Goal: Information Seeking & Learning: Learn about a topic

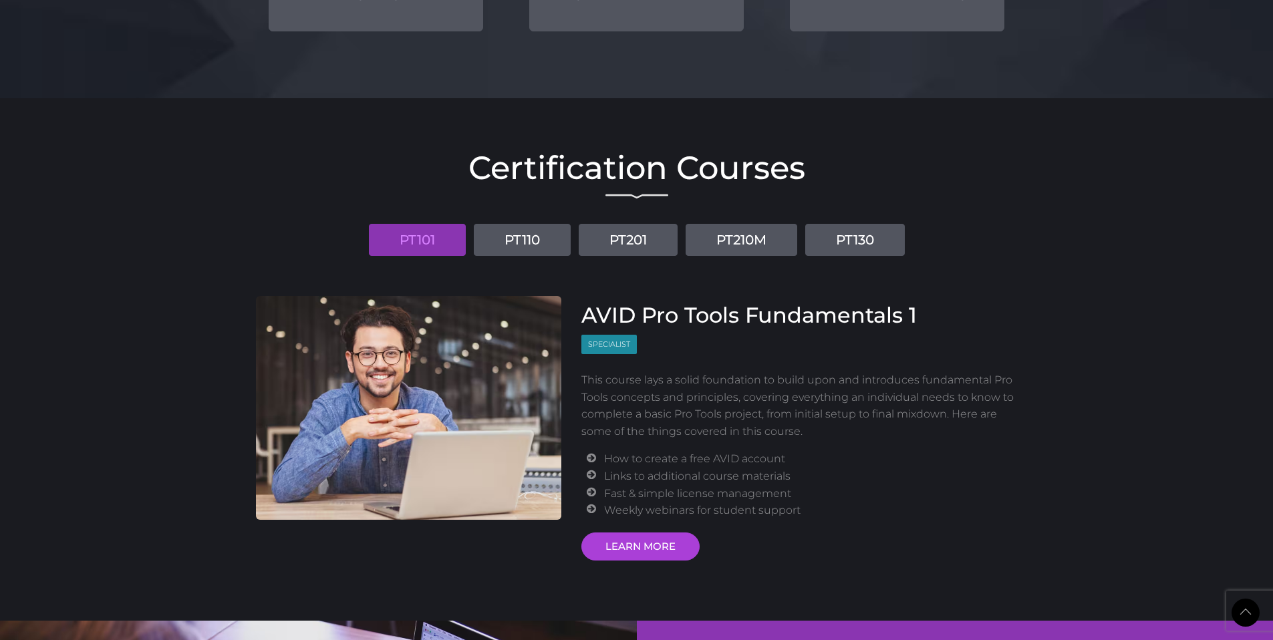
scroll to position [1470, 0]
click at [617, 548] on link "LEARN MORE" at bounding box center [640, 546] width 118 height 28
click at [276, 202] on div "Certification Courses PT101 PT110 PT201 PT210M PT130 AVID Pro Tools Fundamental…" at bounding box center [637, 352] width 782 height 416
click at [627, 240] on link "PT201" at bounding box center [628, 239] width 99 height 32
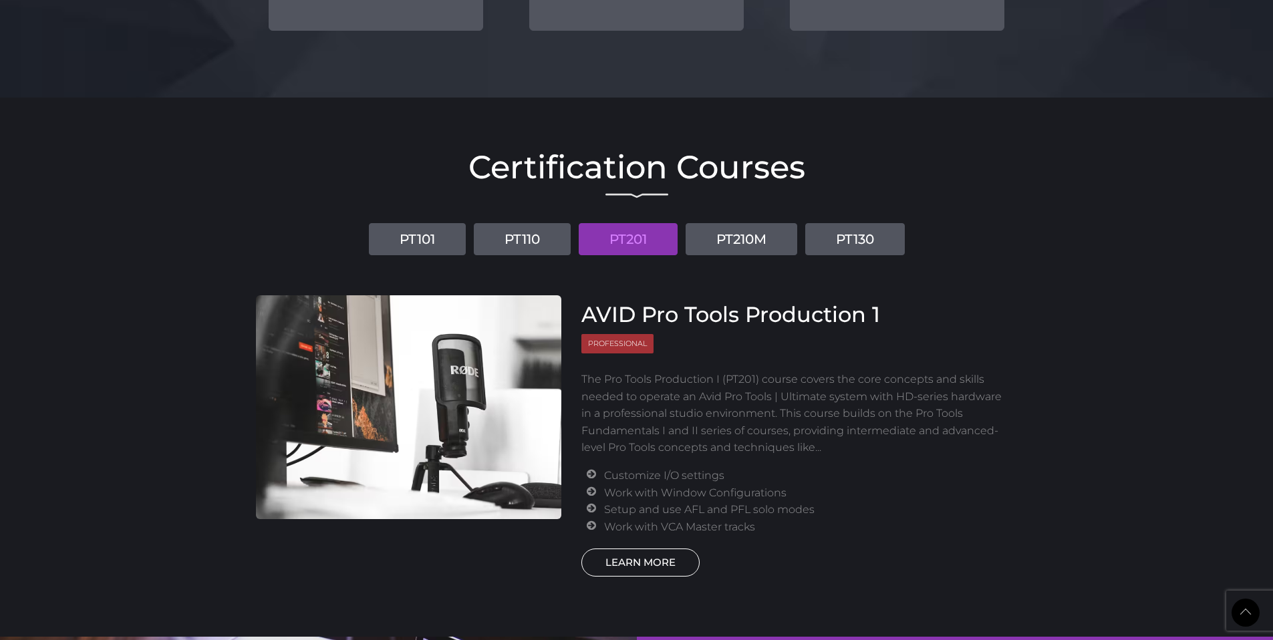
click at [633, 562] on link "LEARN MORE" at bounding box center [640, 563] width 118 height 28
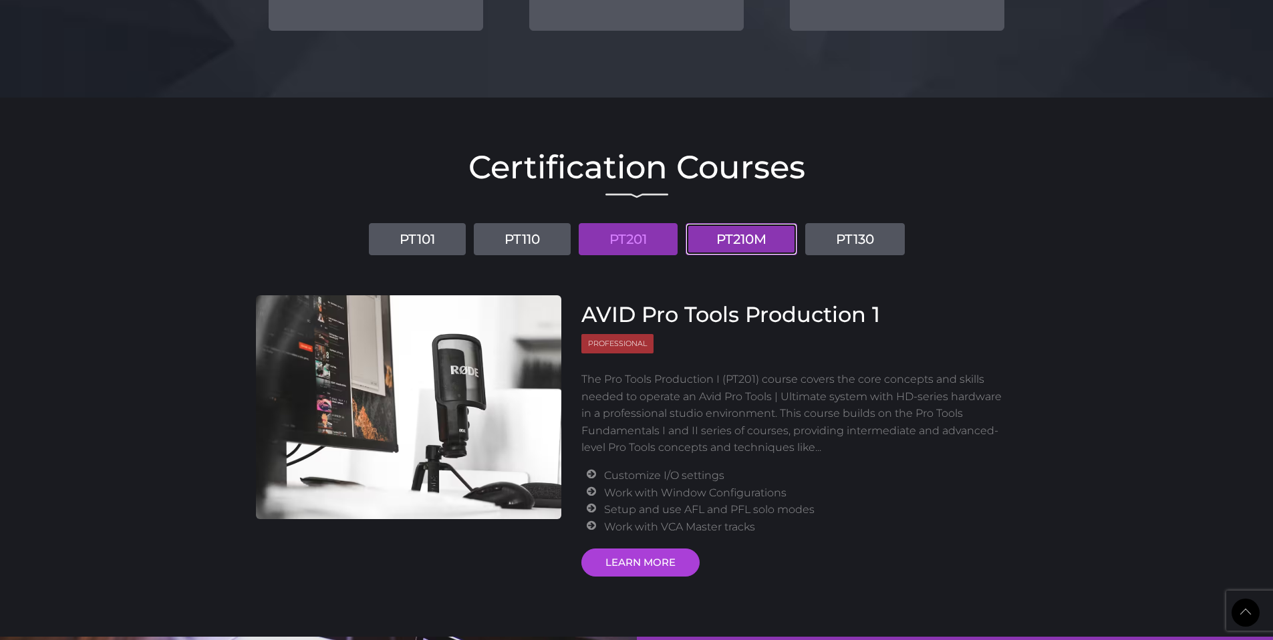
click at [736, 249] on link "PT210M" at bounding box center [742, 239] width 112 height 32
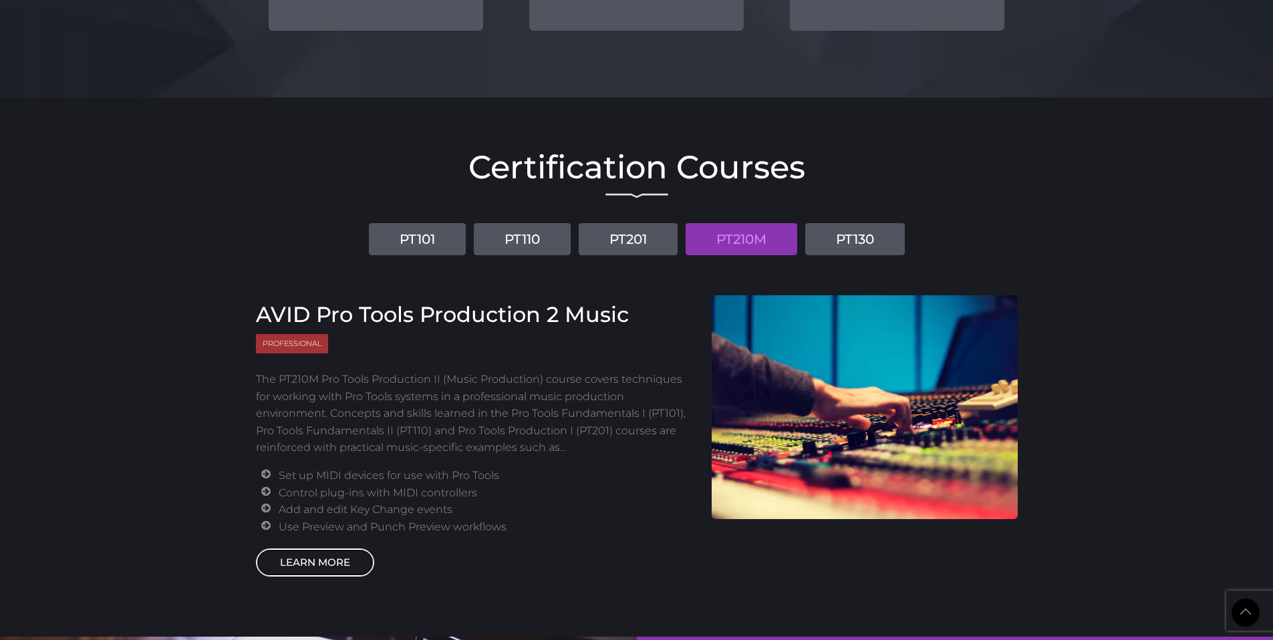
click at [323, 571] on link "LEARN MORE" at bounding box center [315, 563] width 118 height 28
click at [848, 229] on link "PT130" at bounding box center [855, 239] width 100 height 32
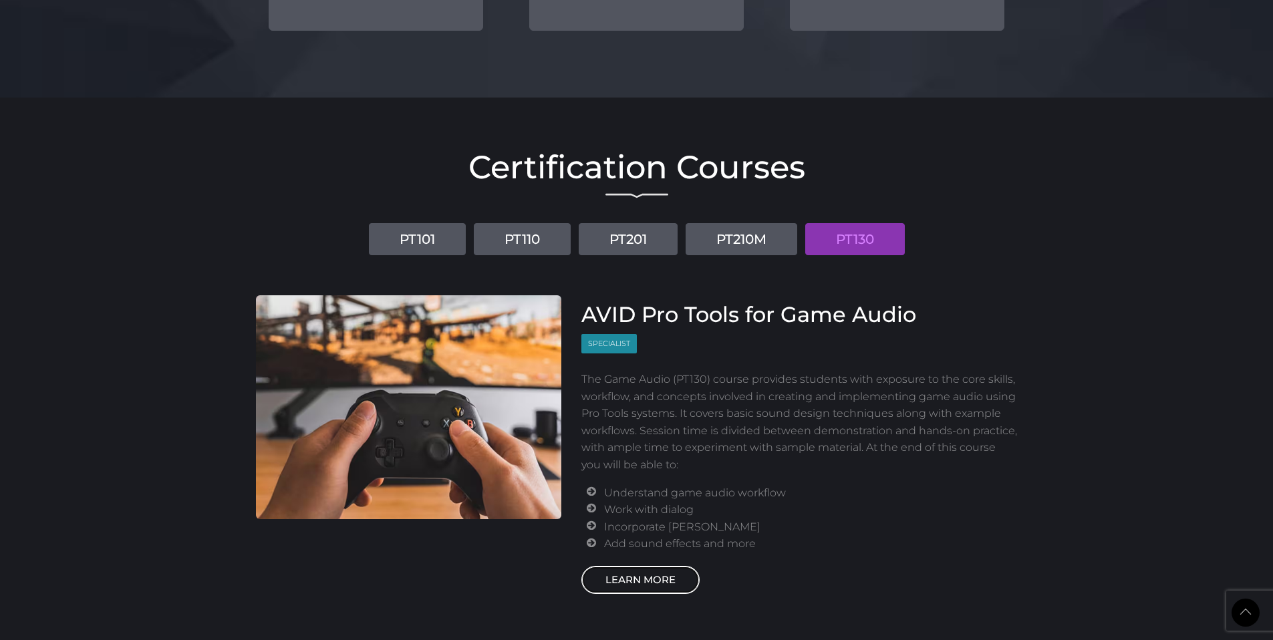
click at [643, 575] on link "LEARN MORE" at bounding box center [640, 580] width 118 height 28
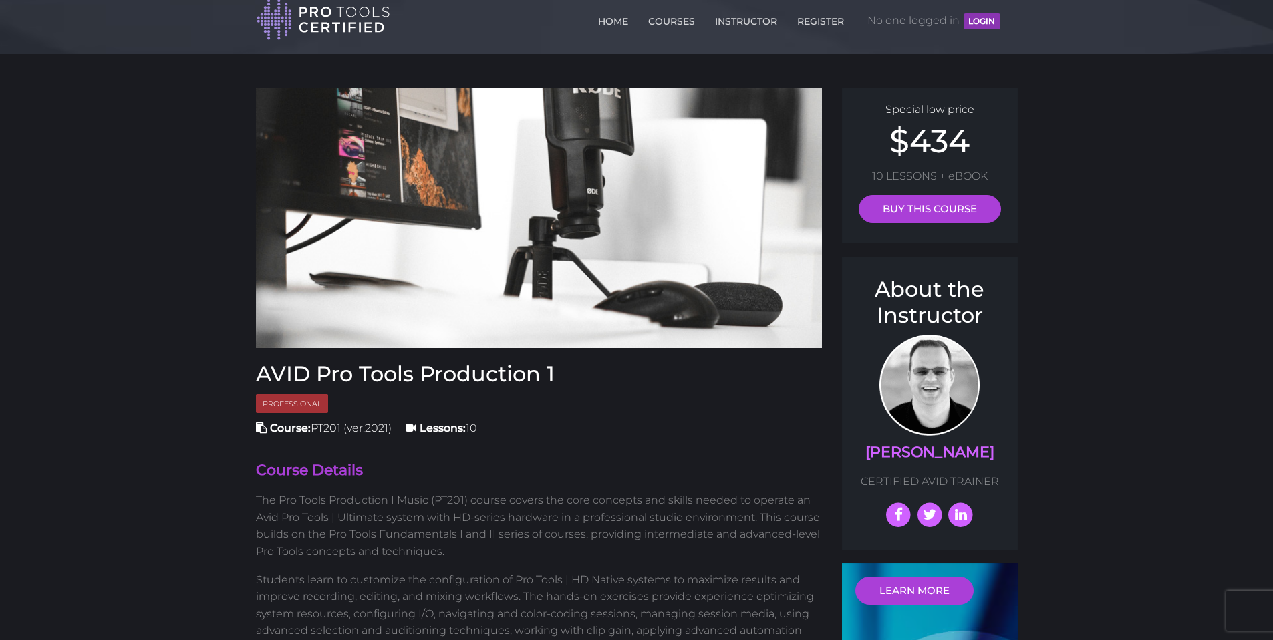
scroll to position [6, 0]
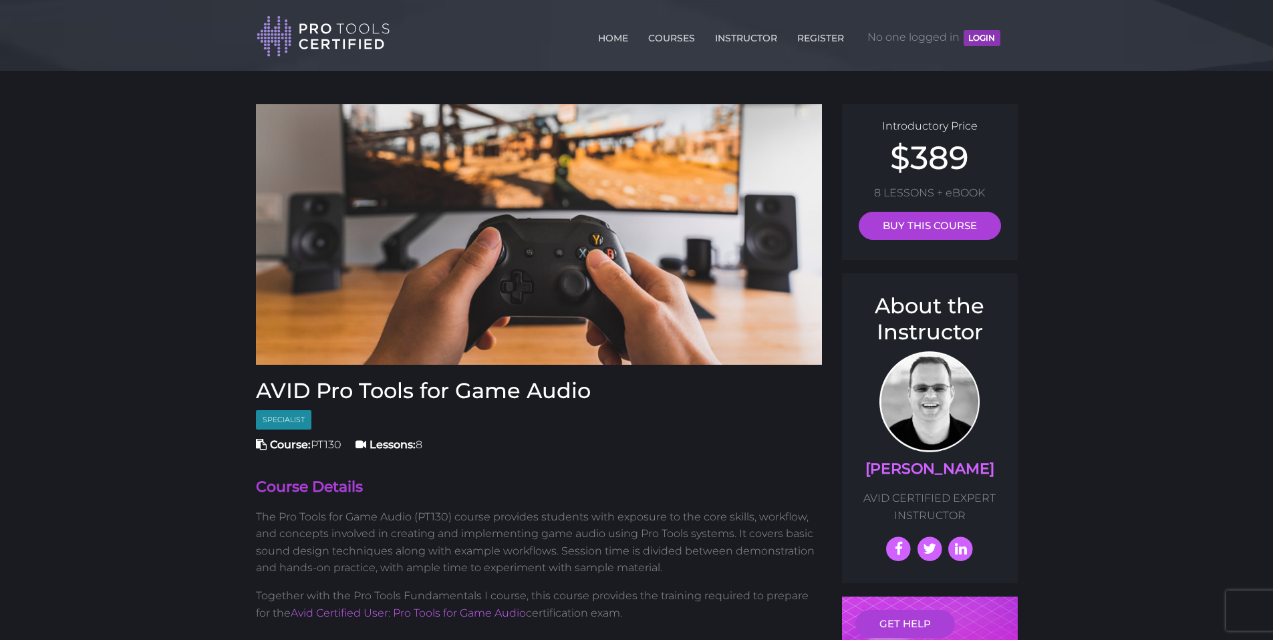
click at [976, 39] on button "LOGIN" at bounding box center [982, 38] width 36 height 16
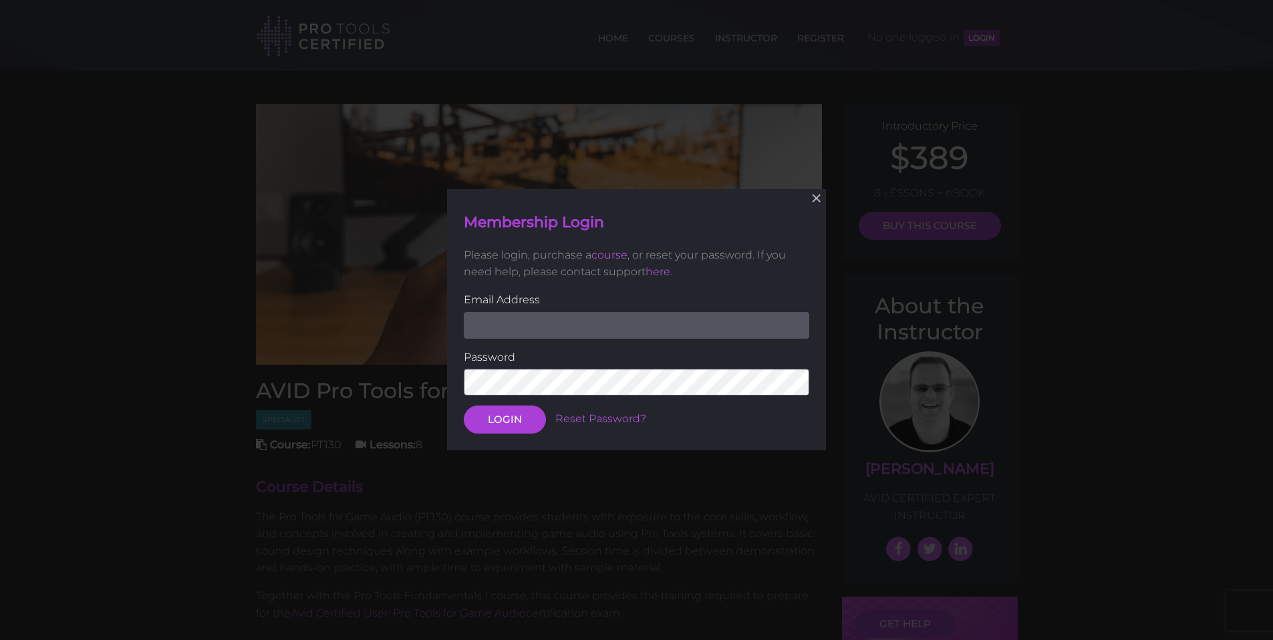
click at [592, 337] on input "email" at bounding box center [636, 325] width 345 height 27
type input "[EMAIL_ADDRESS][DOMAIN_NAME]"
click at [464, 406] on button "LOGIN" at bounding box center [505, 420] width 82 height 28
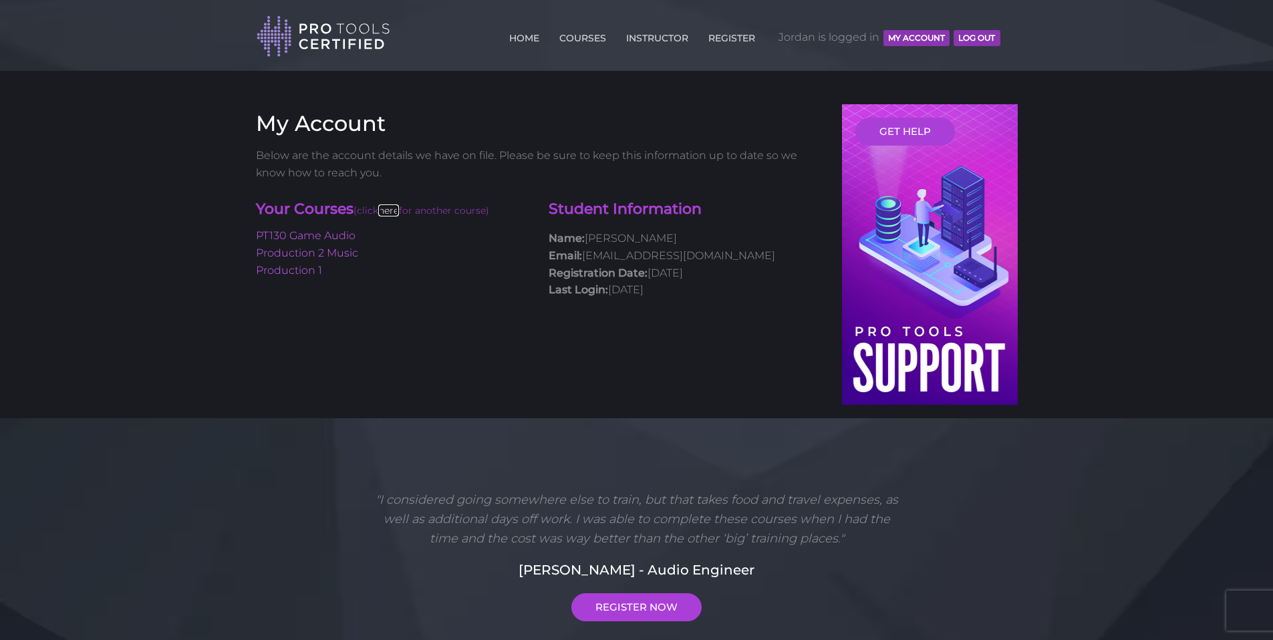
click at [391, 210] on link "here" at bounding box center [388, 210] width 21 height 12
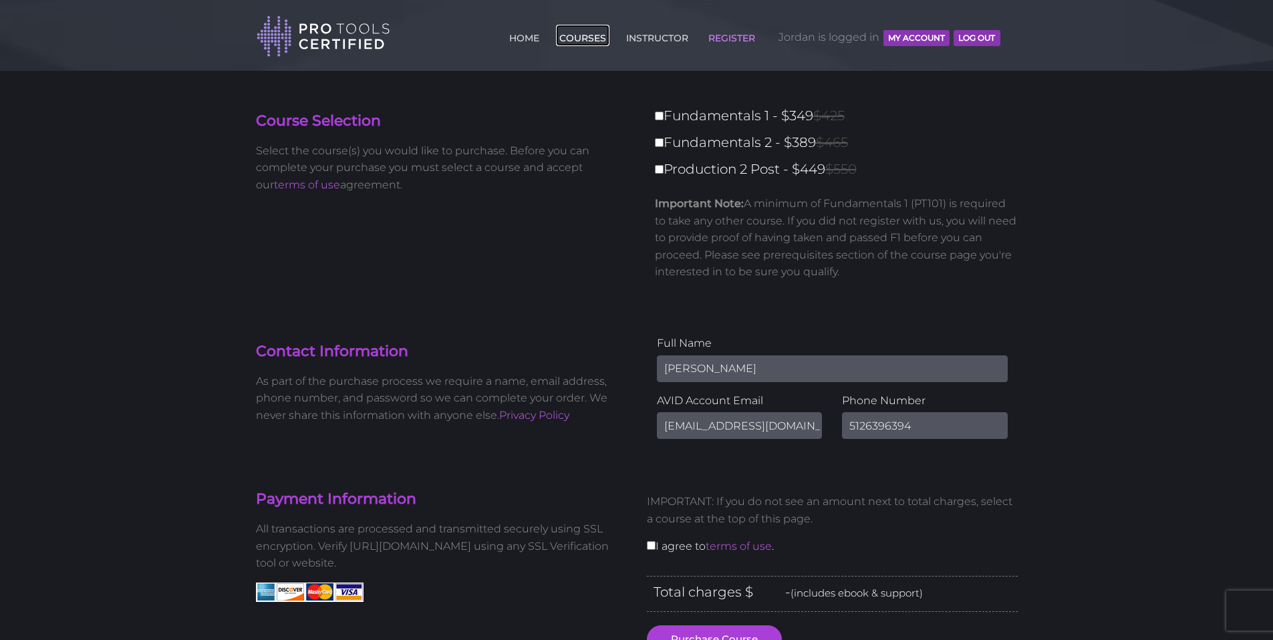
click at [571, 35] on link "COURSES" at bounding box center [582, 35] width 53 height 21
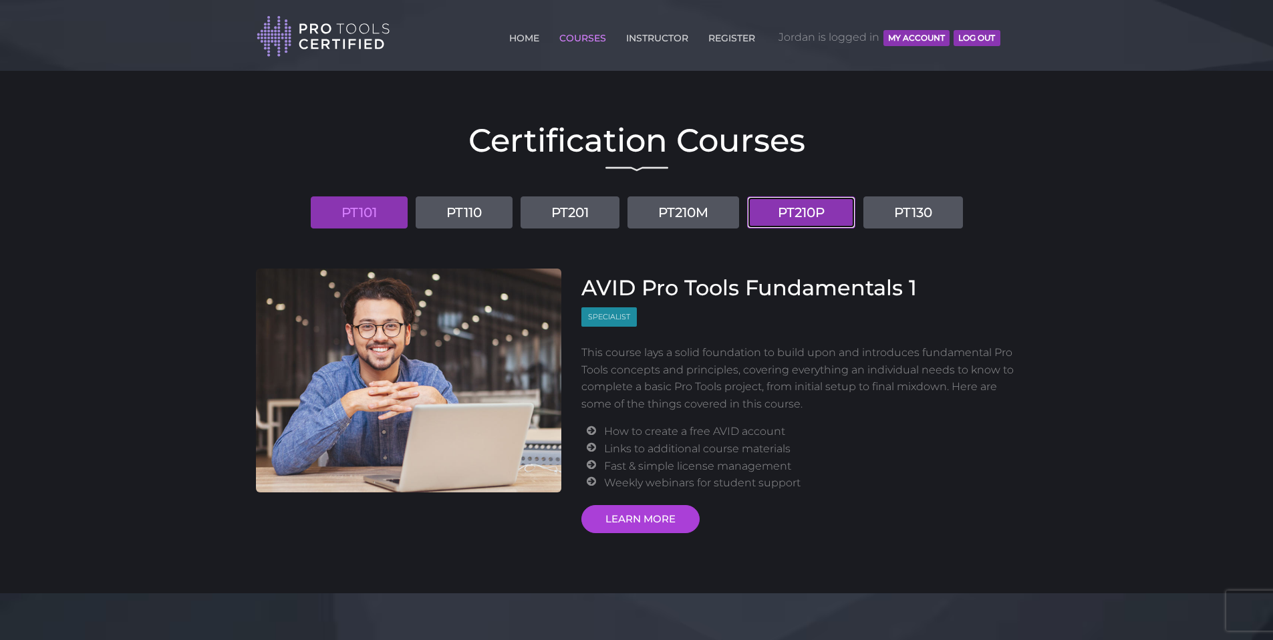
click at [803, 208] on link "PT210P" at bounding box center [801, 212] width 108 height 32
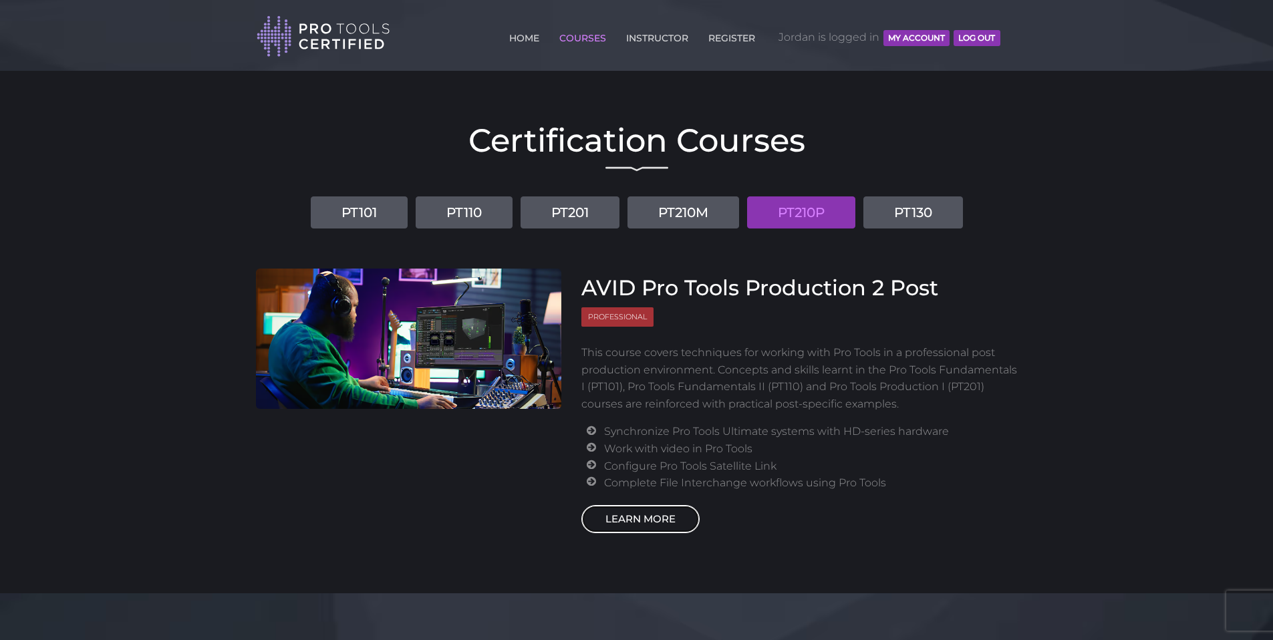
click at [651, 518] on link "LEARN MORE" at bounding box center [640, 519] width 118 height 28
